Goal: Check status

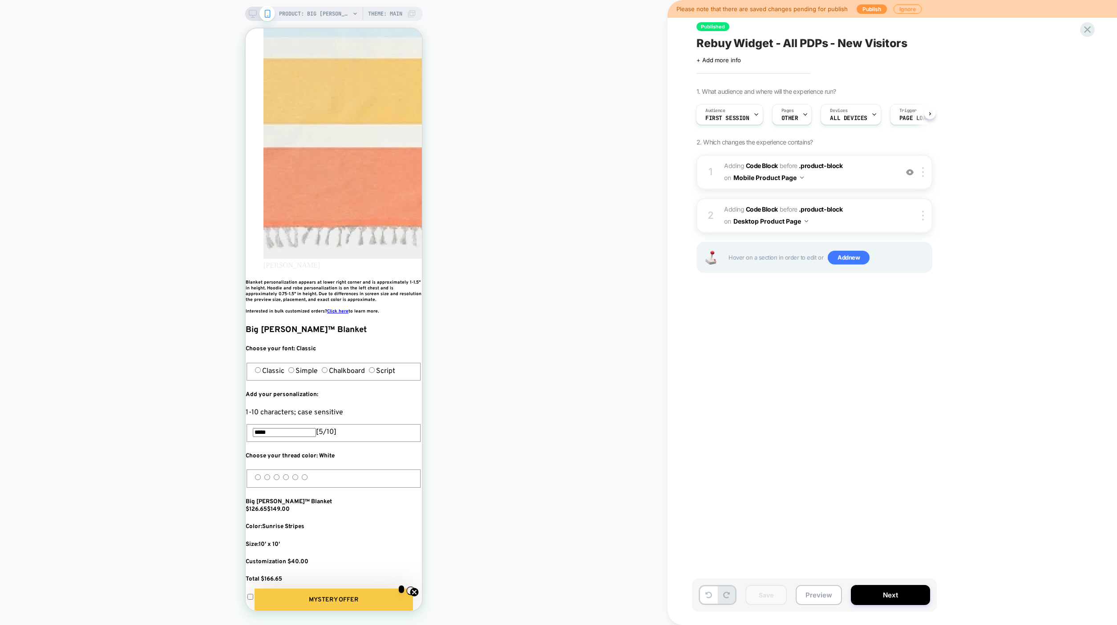
scroll to position [0, 324]
click at [1080, 33] on div "Please note that there are saved changes pending for publish Publish Ignore Pub…" at bounding box center [891, 312] width 449 height 625
click at [1086, 28] on icon at bounding box center [1087, 29] width 7 height 7
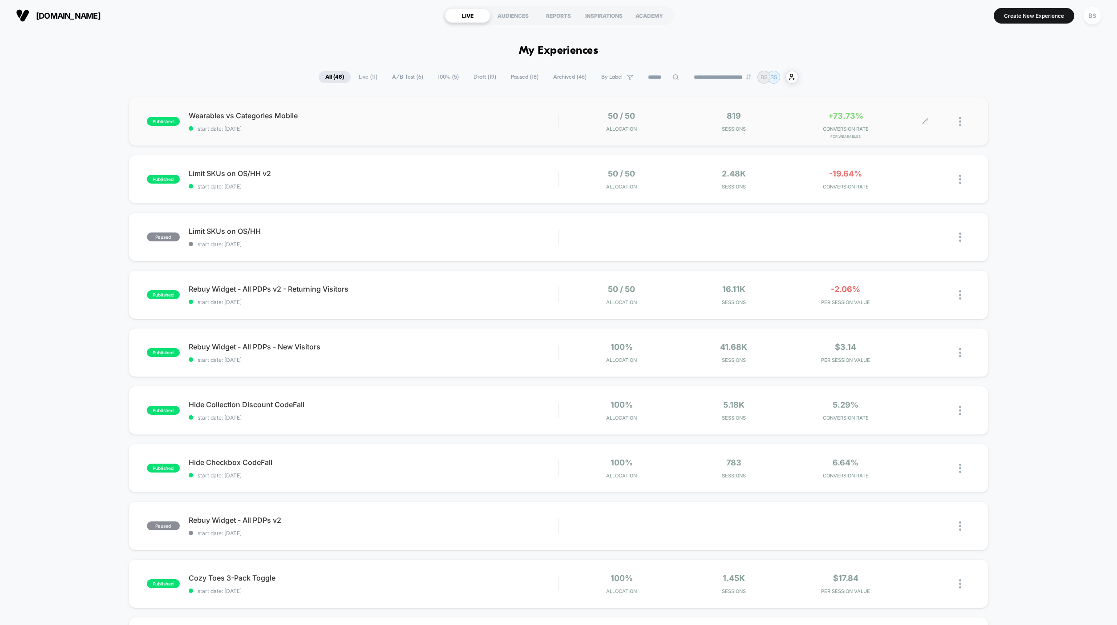
click at [680, 120] on div "819 Sessions" at bounding box center [734, 121] width 108 height 21
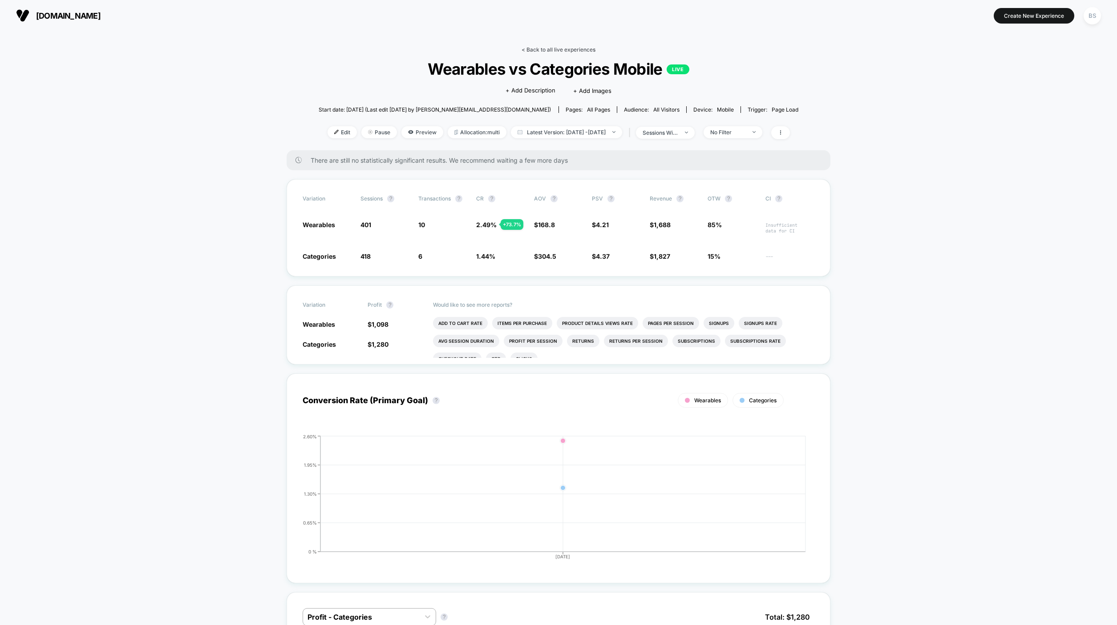
click at [557, 47] on link "< Back to all live experiences" at bounding box center [558, 49] width 74 height 7
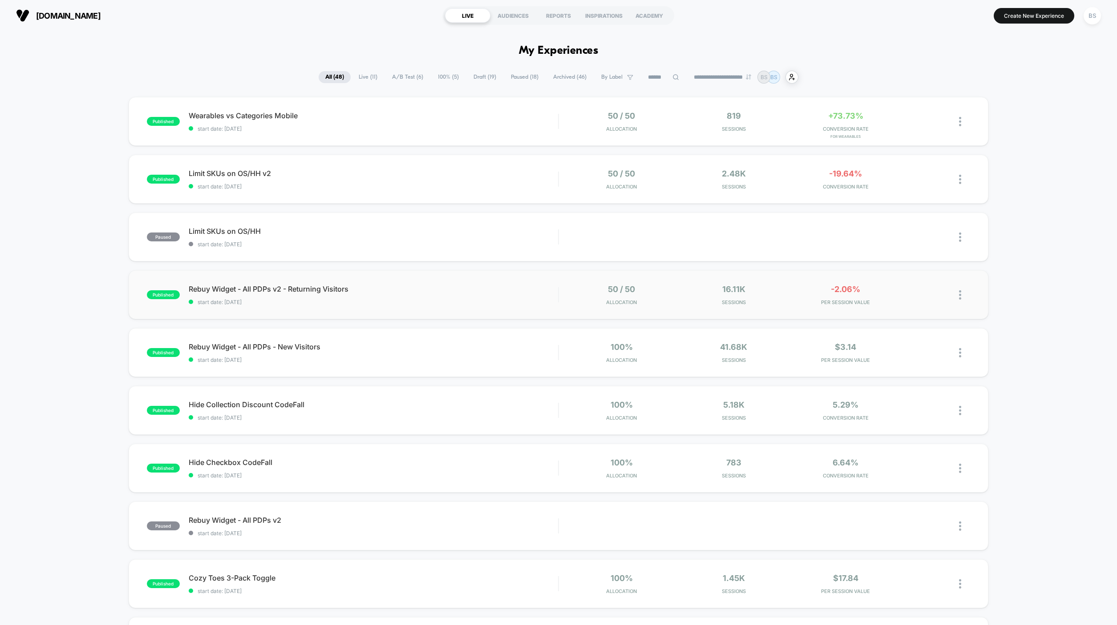
scroll to position [79, 0]
